Goal: Transaction & Acquisition: Download file/media

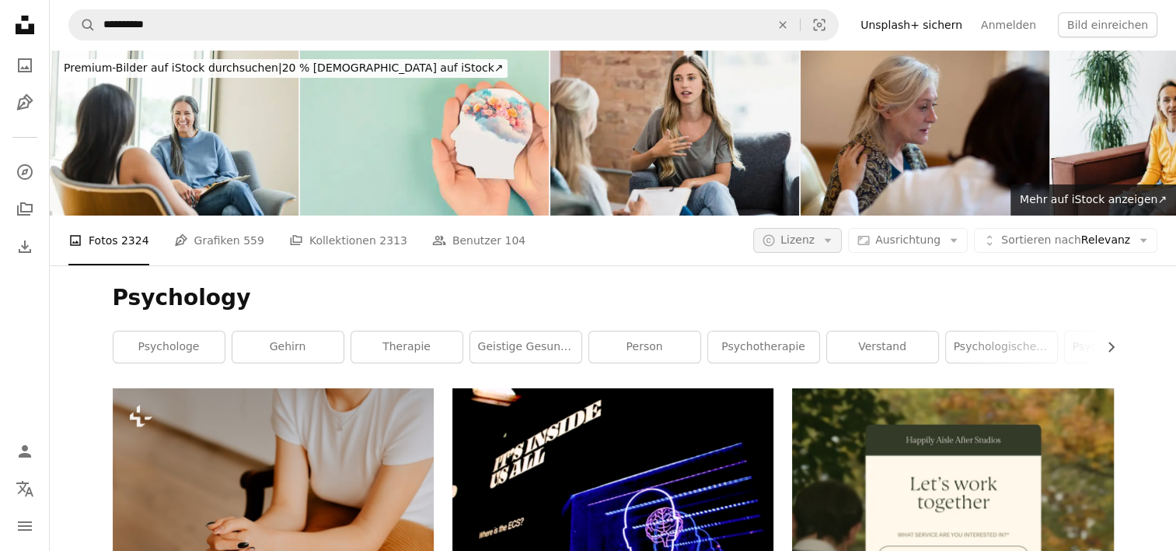
click at [812, 236] on span "Lizenz" at bounding box center [798, 239] width 34 height 12
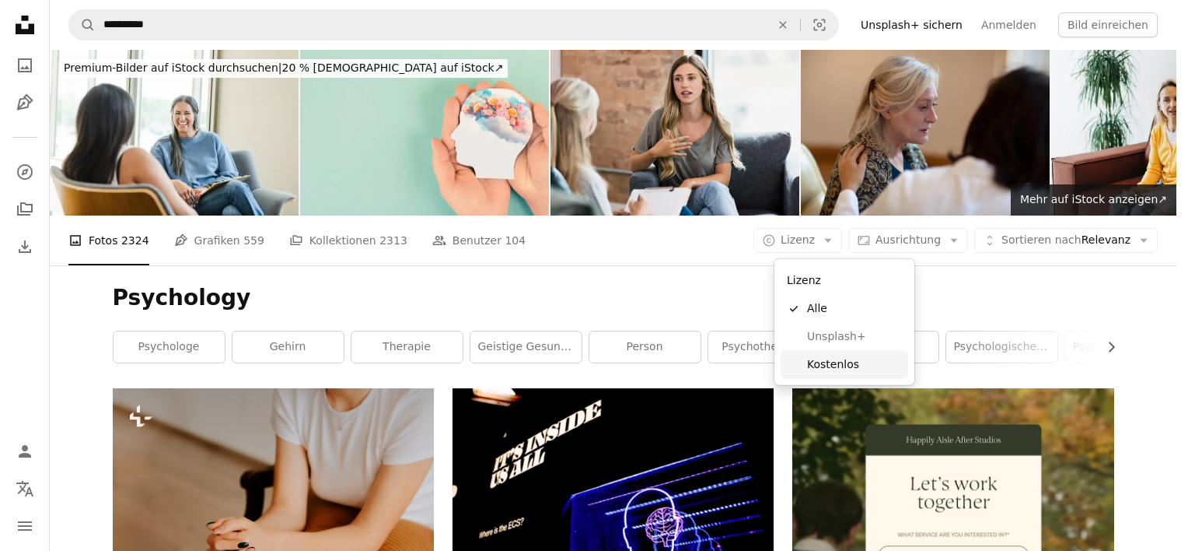
click at [813, 367] on span "Kostenlos" at bounding box center [854, 365] width 95 height 16
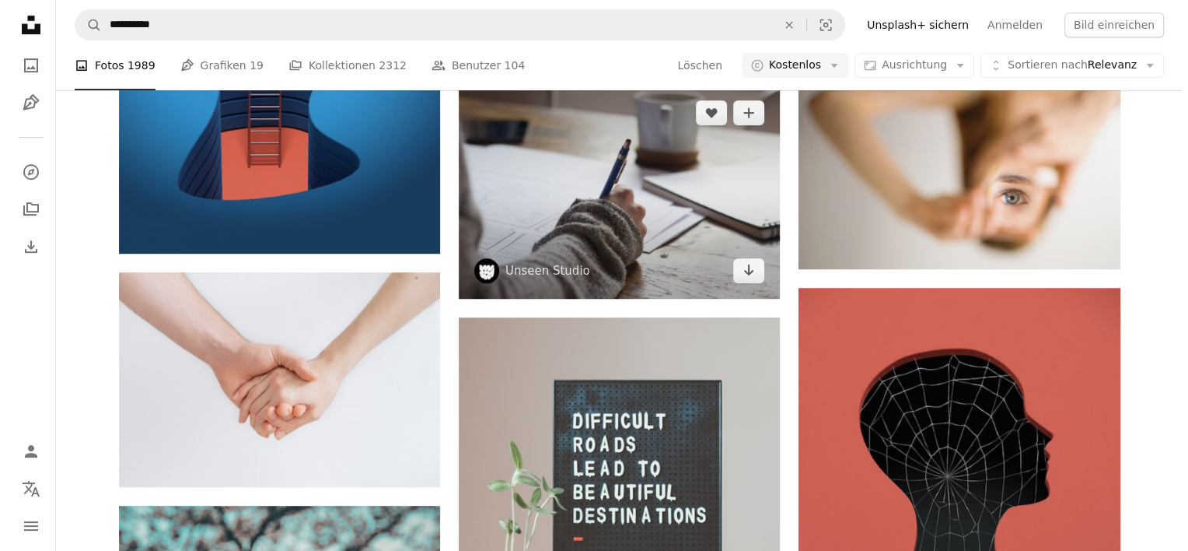
scroll to position [778, 0]
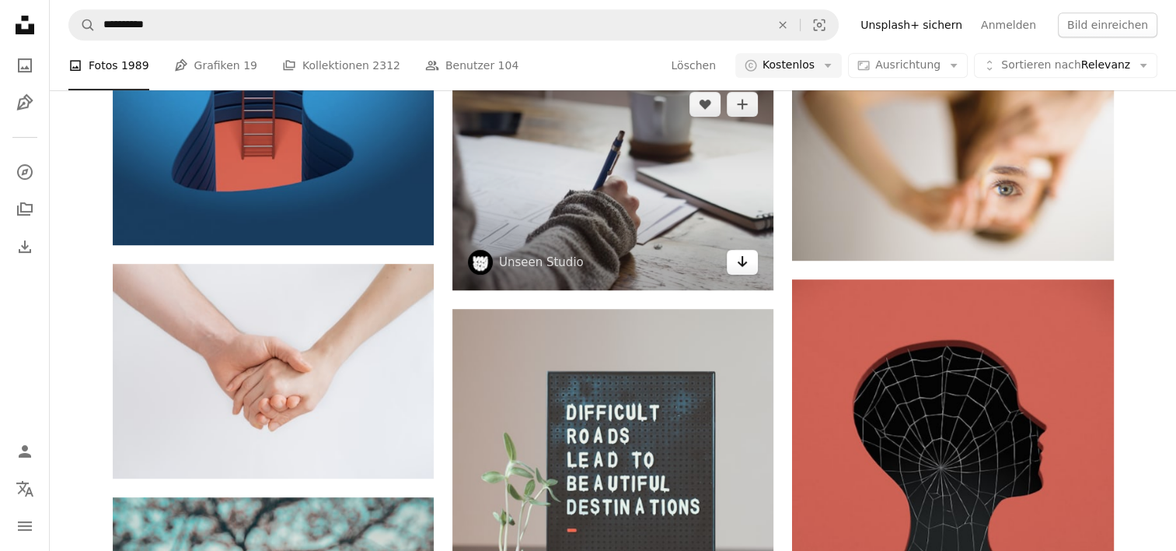
click at [740, 270] on icon "Arrow pointing down" at bounding box center [742, 261] width 12 height 19
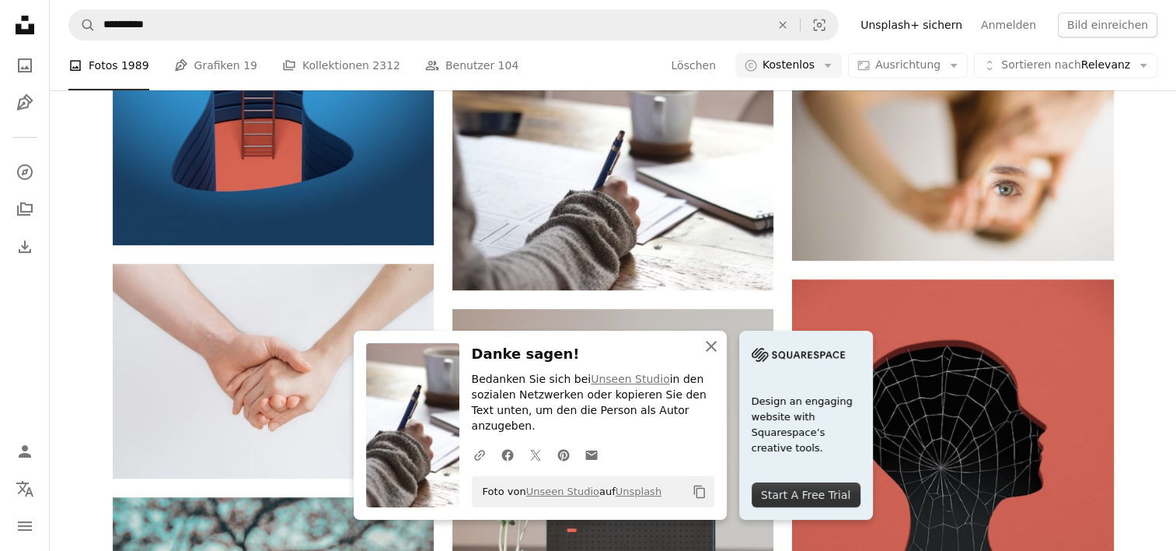
click at [710, 351] on icon "button" at bounding box center [711, 346] width 11 height 11
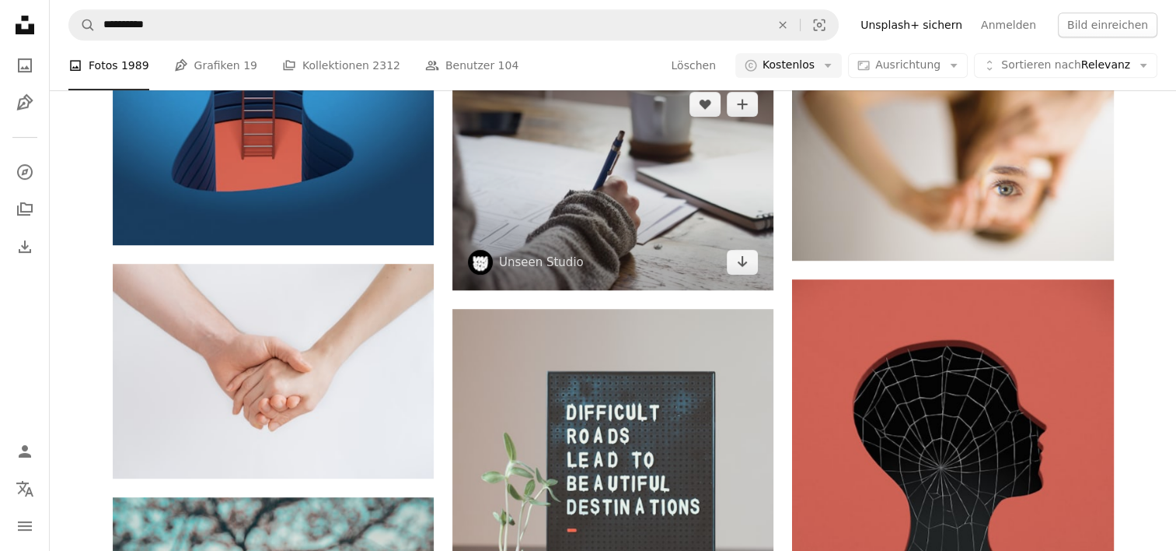
click at [600, 207] on img at bounding box center [613, 183] width 321 height 214
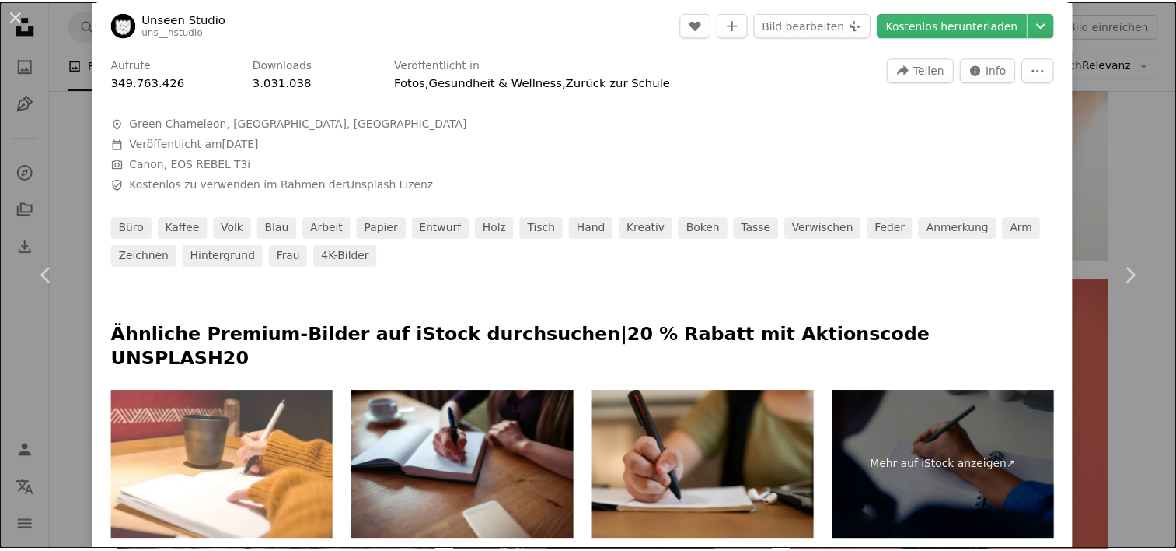
scroll to position [637, 0]
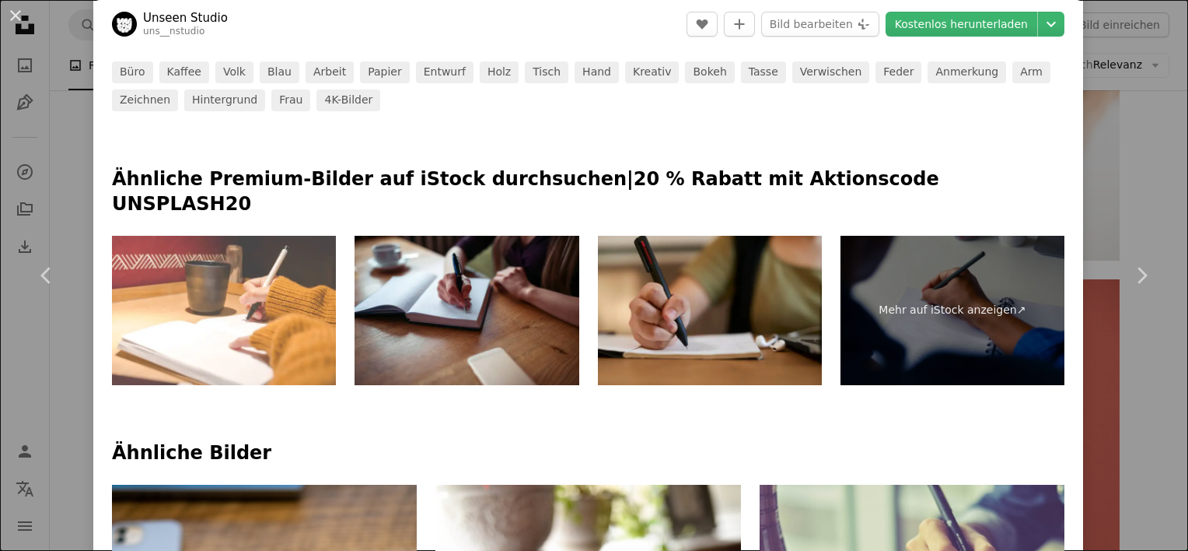
click at [1135, 187] on div "An X shape Chevron left Chevron right Unseen Studio uns__nstudio A heart A plus…" at bounding box center [594, 275] width 1188 height 551
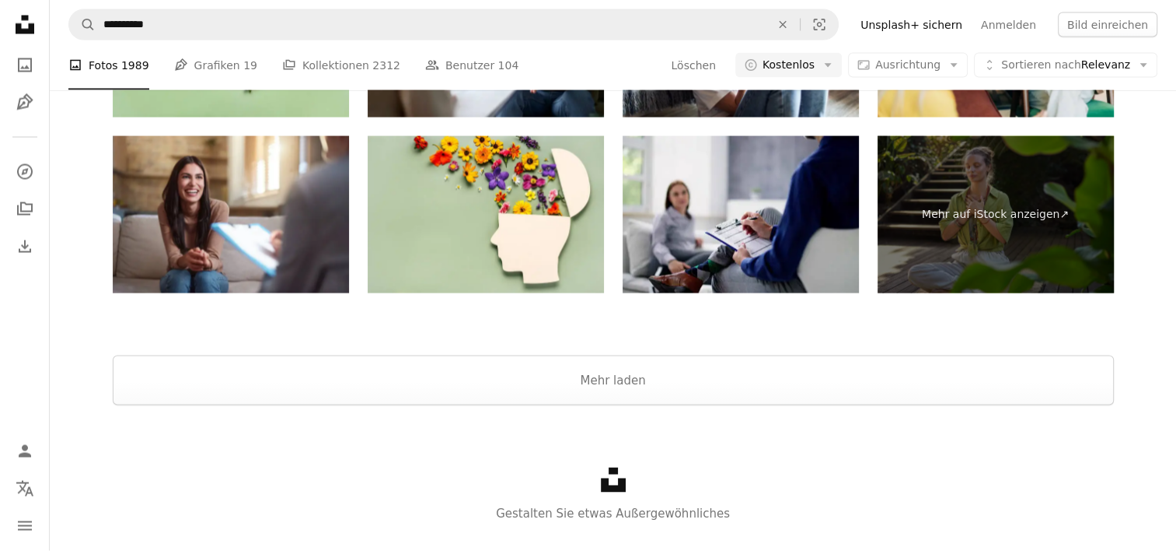
scroll to position [3032, 0]
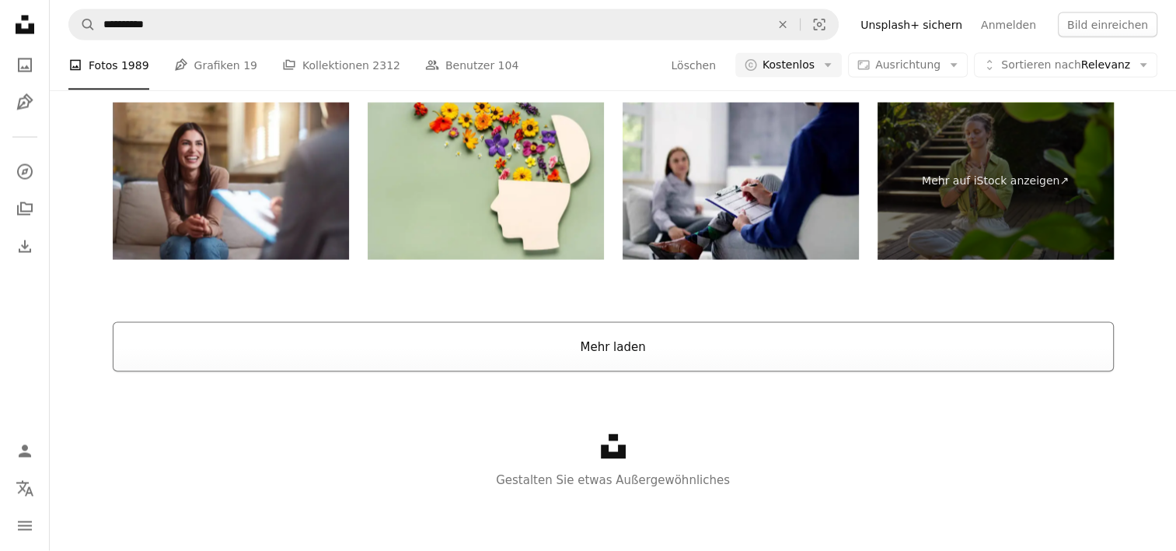
click at [606, 348] on button "Mehr laden" at bounding box center [614, 347] width 1002 height 50
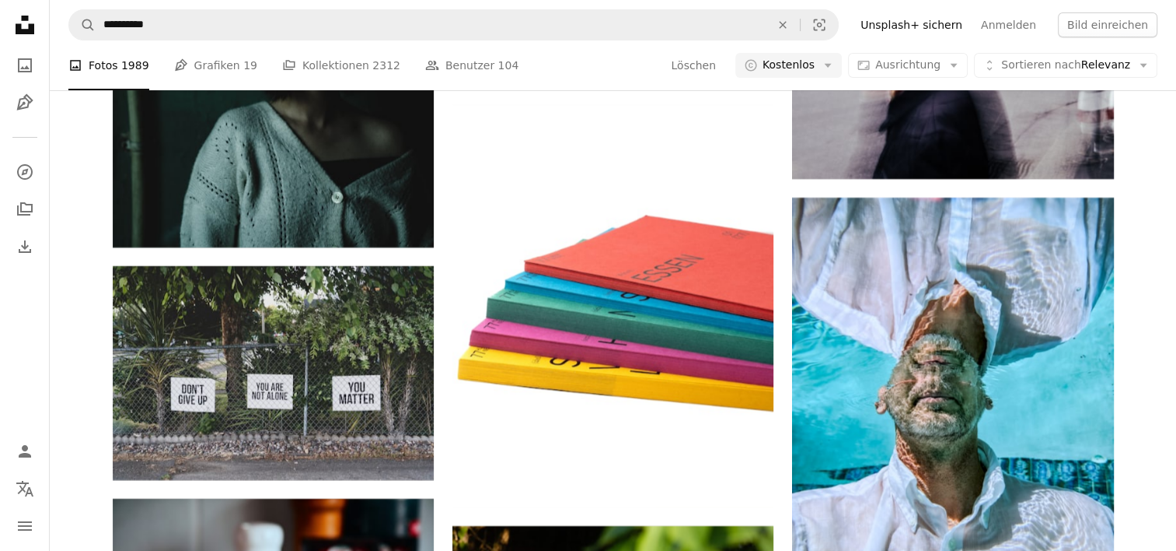
scroll to position [6177, 0]
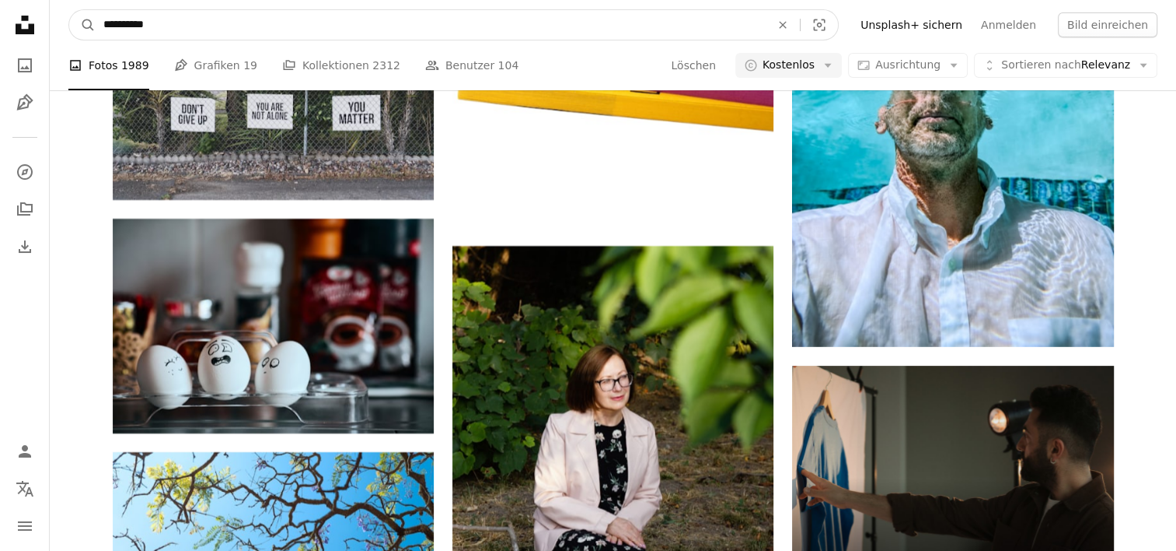
click at [208, 33] on input "**********" at bounding box center [431, 25] width 670 height 30
type input "**********"
click at [69, 10] on button "A magnifying glass" at bounding box center [82, 25] width 26 height 30
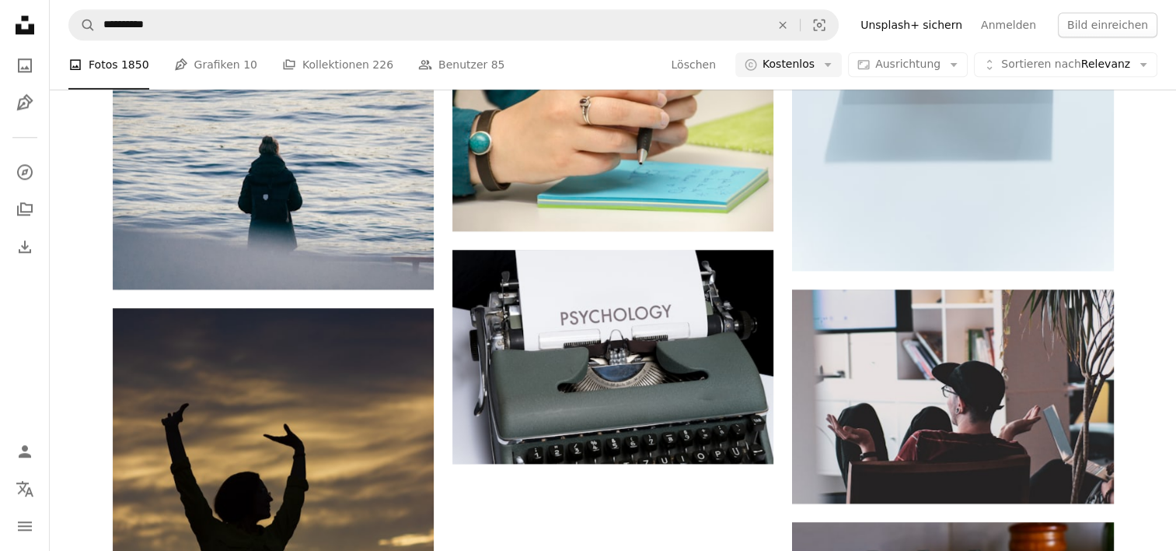
scroll to position [1866, 0]
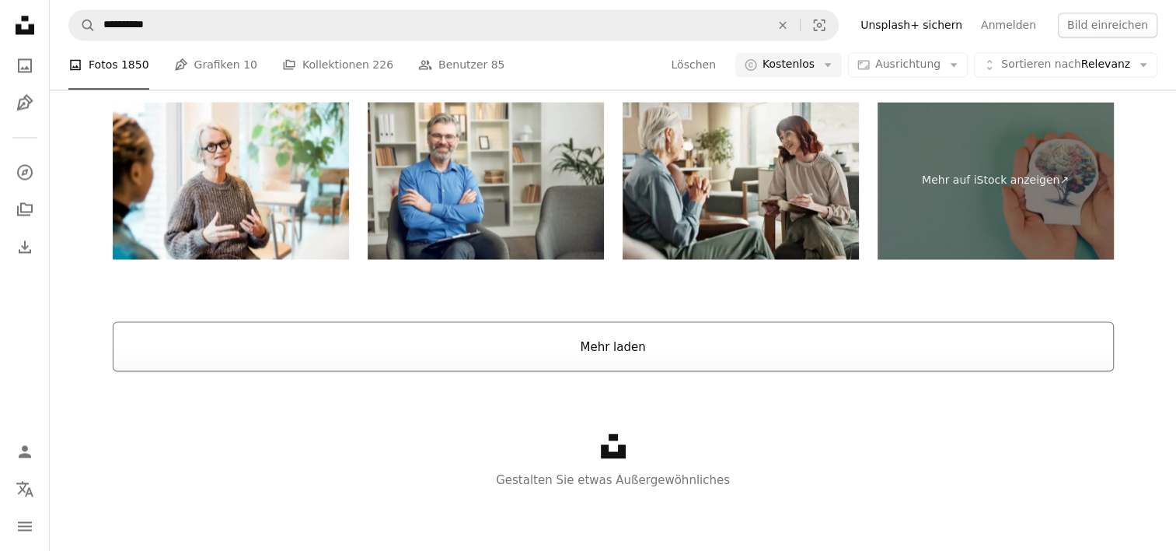
click at [625, 363] on button "Mehr laden" at bounding box center [614, 346] width 1002 height 50
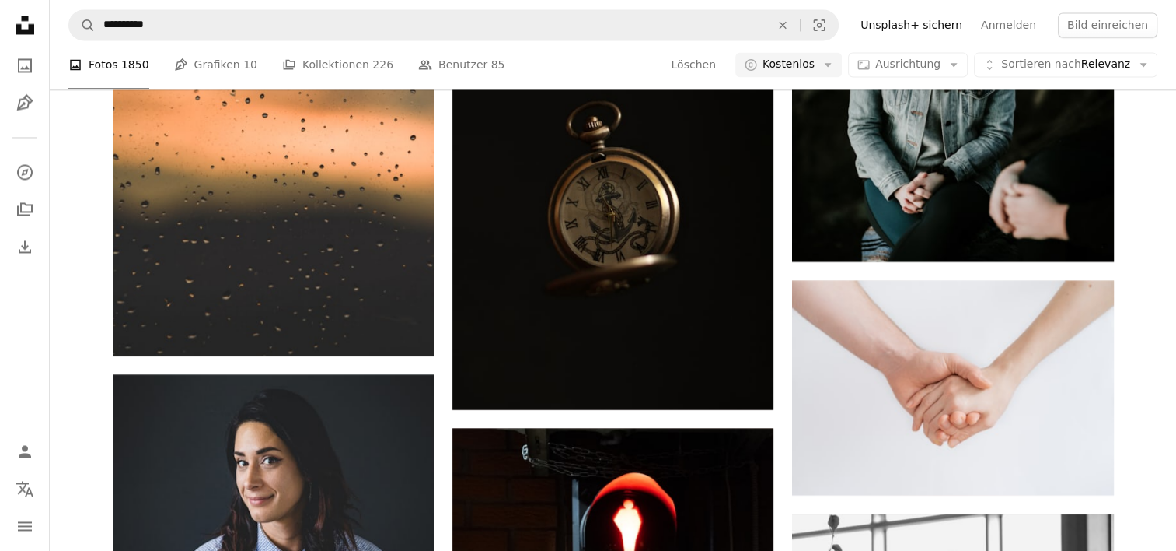
scroll to position [2471, 0]
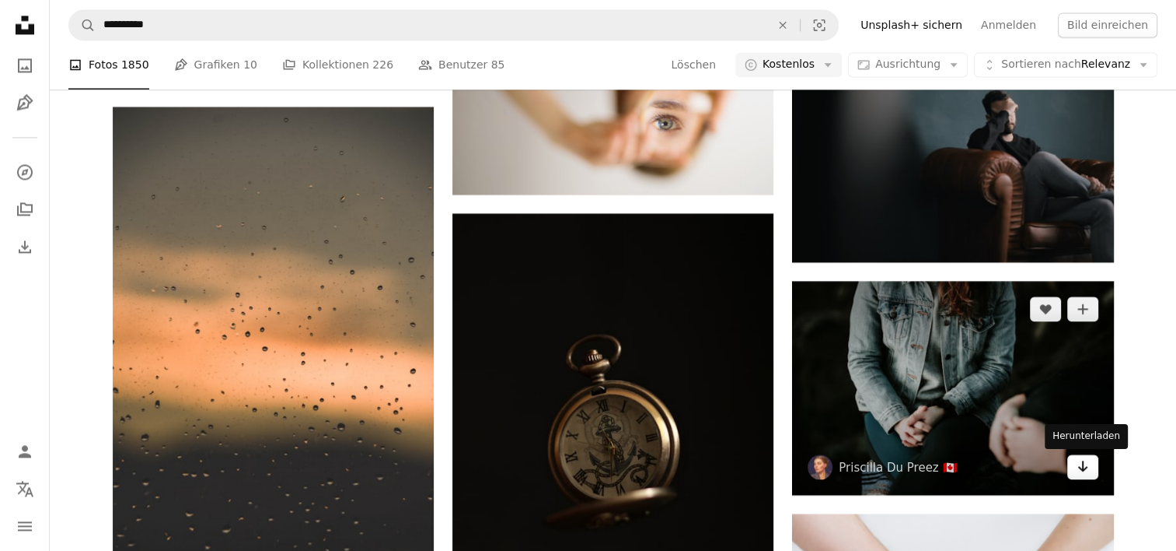
click at [1087, 468] on icon "Arrow pointing down" at bounding box center [1083, 465] width 12 height 19
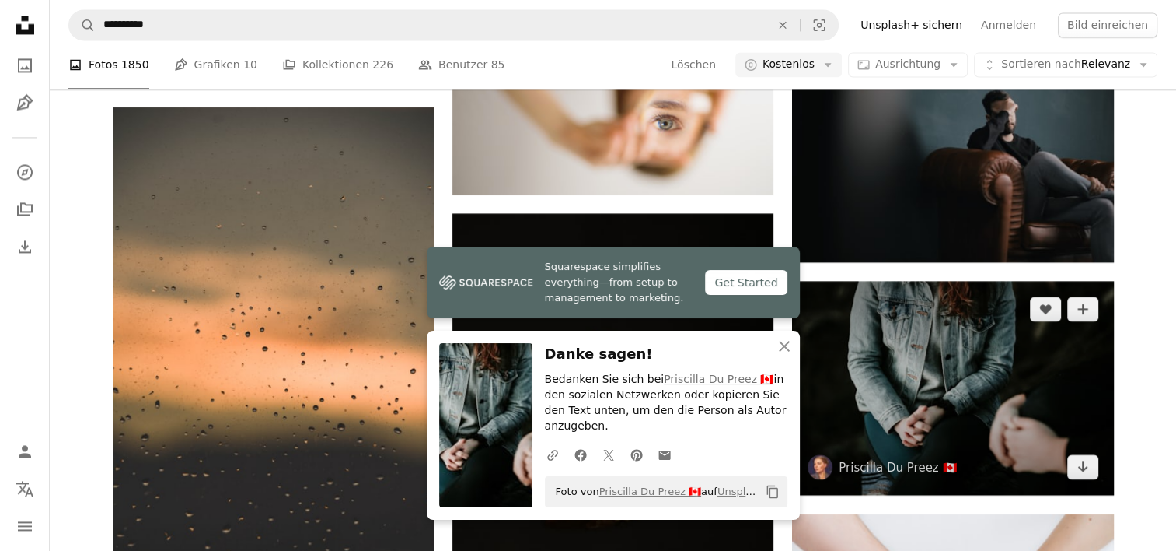
click at [893, 387] on img at bounding box center [952, 388] width 321 height 214
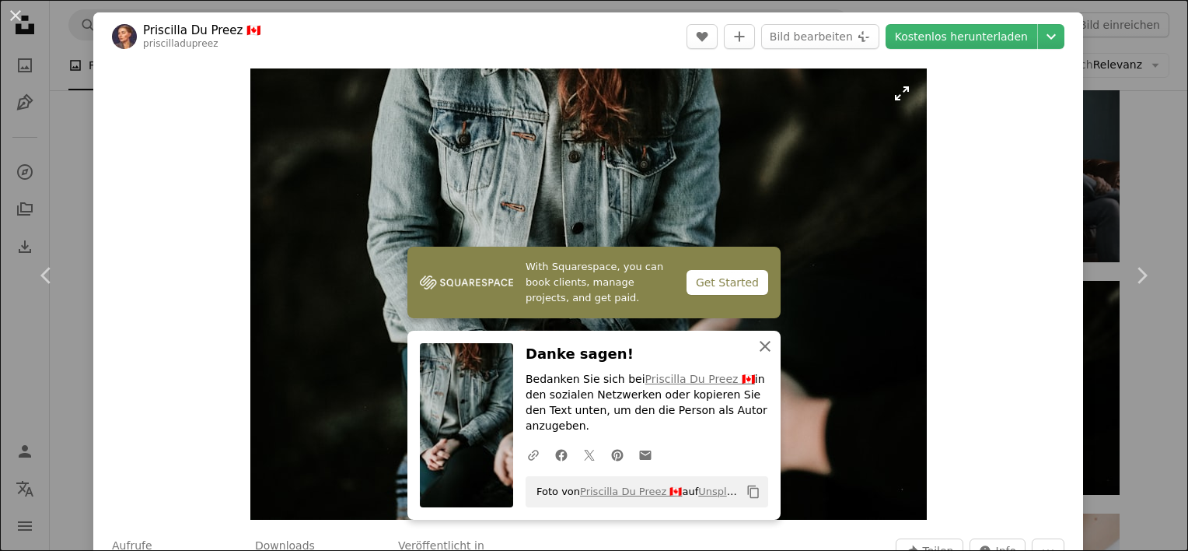
drag, startPoint x: 760, startPoint y: 363, endPoint x: 645, endPoint y: 232, distance: 174.7
click at [760, 351] on icon "button" at bounding box center [765, 346] width 11 height 11
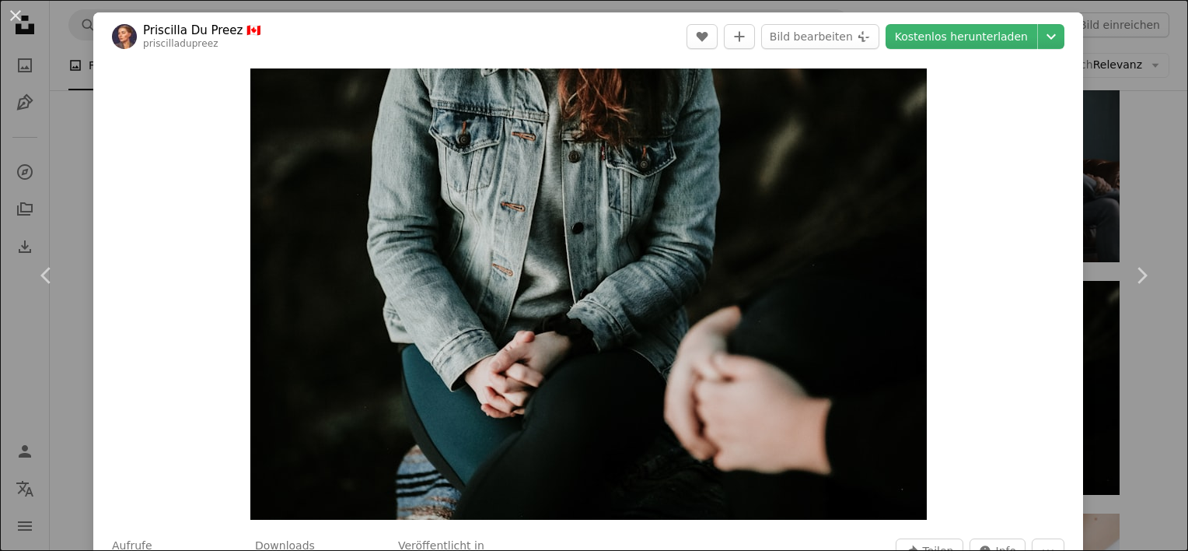
click at [1138, 99] on div "An X shape Chevron left Chevron right Priscilla Du Preez 🇨🇦 priscilladupreez A …" at bounding box center [594, 275] width 1188 height 551
